Goal: Find specific page/section: Find specific page/section

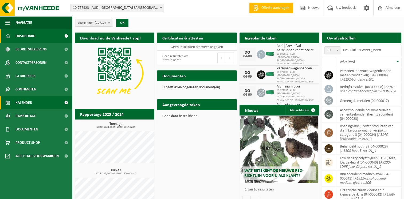
click at [23, 105] on span "Kalender" at bounding box center [23, 102] width 17 height 13
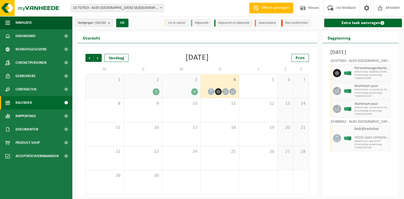
click at [372, 74] on span "OPRUIMING : BANDEN ZONDER VELG" at bounding box center [371, 71] width 35 height 3
click at [372, 65] on div "10-977035 - AUDI [GEOGRAPHIC_DATA] SA/NV - AFVALPARK AP – OPRUIMING EOP - VORST" at bounding box center [360, 61] width 60 height 5
